Goal: Information Seeking & Learning: Learn about a topic

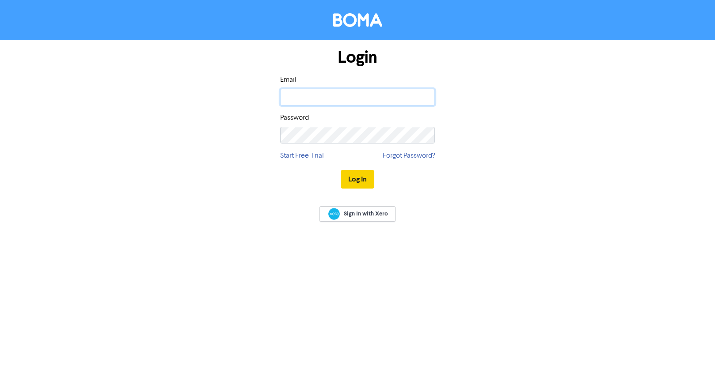
type input "[EMAIL_ADDRESS][DOMAIN_NAME]"
click at [354, 182] on button "Log In" at bounding box center [358, 179] width 34 height 19
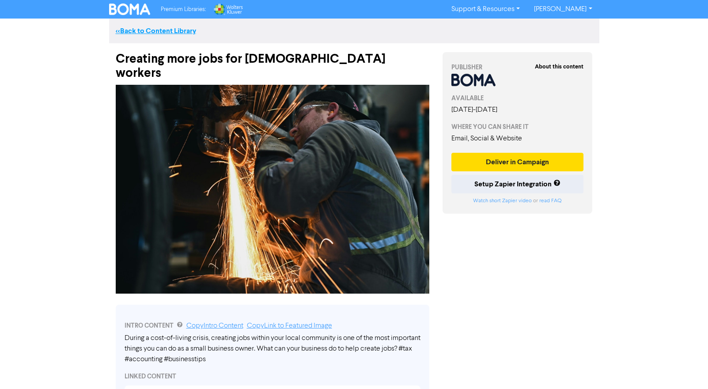
click at [126, 32] on link "<< Back to Content Library" at bounding box center [156, 31] width 80 height 9
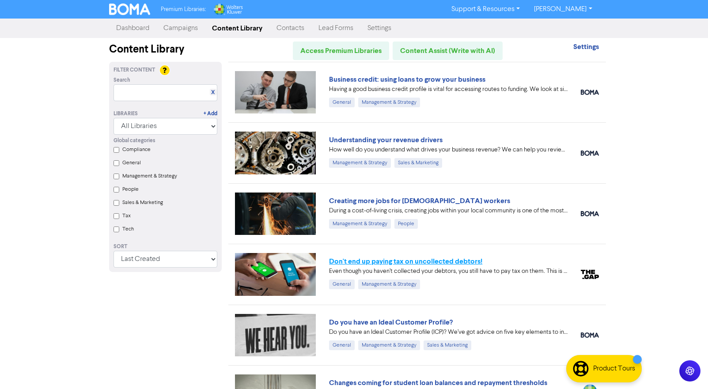
click at [334, 260] on link "Don't end up paying tax on uncollected debtors!" at bounding box center [405, 261] width 153 height 9
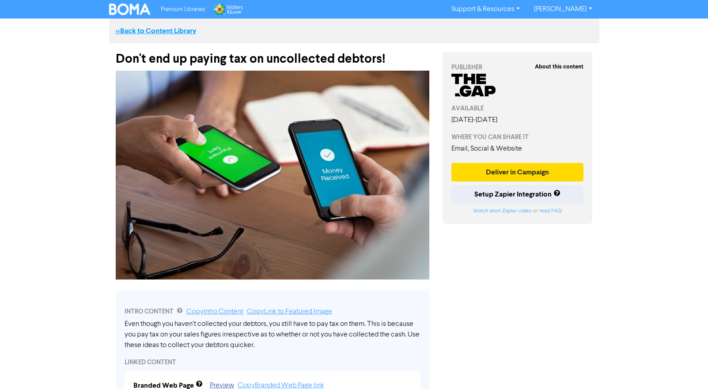
click at [123, 32] on link "<< Back to Content Library" at bounding box center [156, 31] width 80 height 9
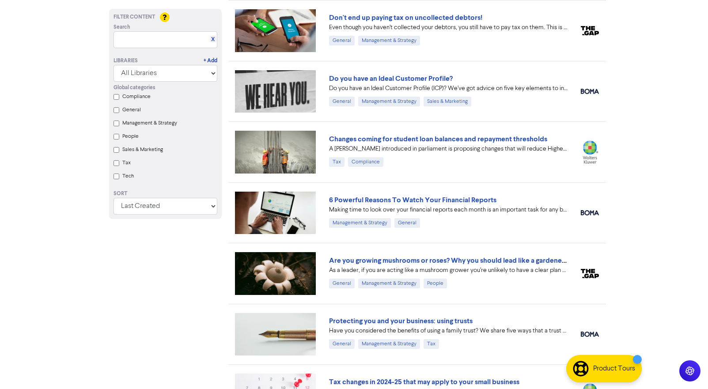
scroll to position [334, 0]
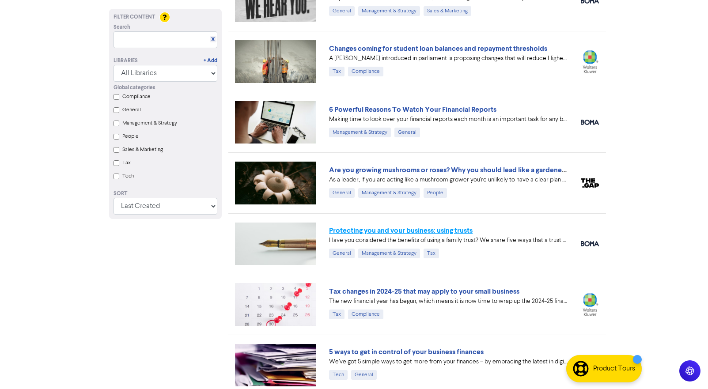
click at [422, 232] on link "Protecting you and your business: using trusts" at bounding box center [401, 230] width 144 height 9
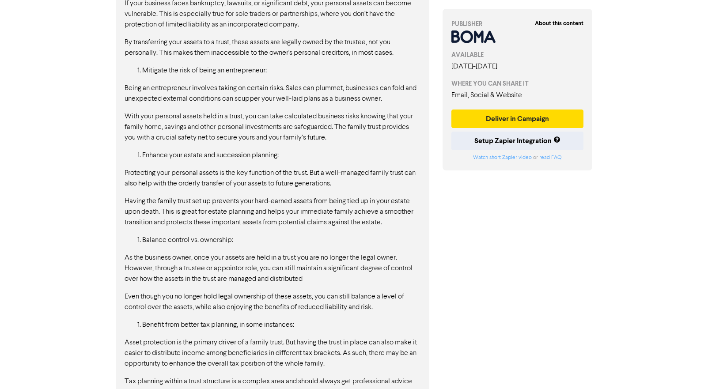
scroll to position [1130, 0]
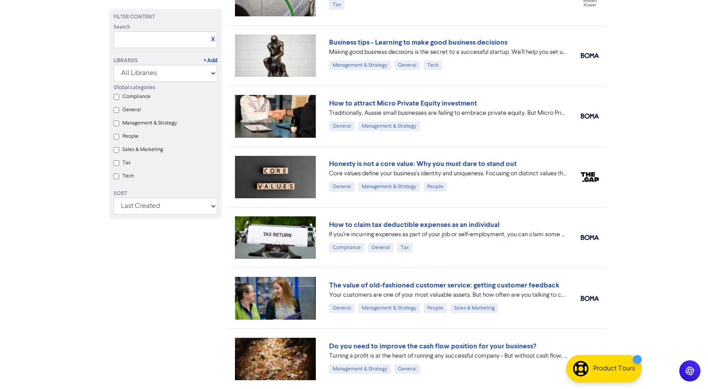
scroll to position [334, 0]
